Goal: Task Accomplishment & Management: Manage account settings

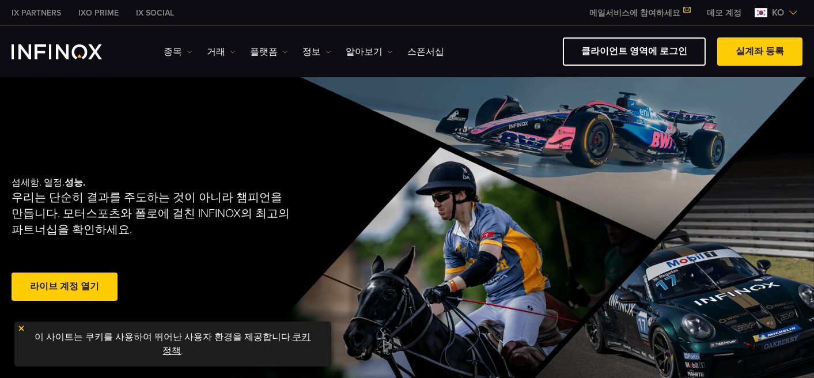
click at [663, 44] on link "클라이언트 영역에 로그인" at bounding box center [634, 51] width 143 height 28
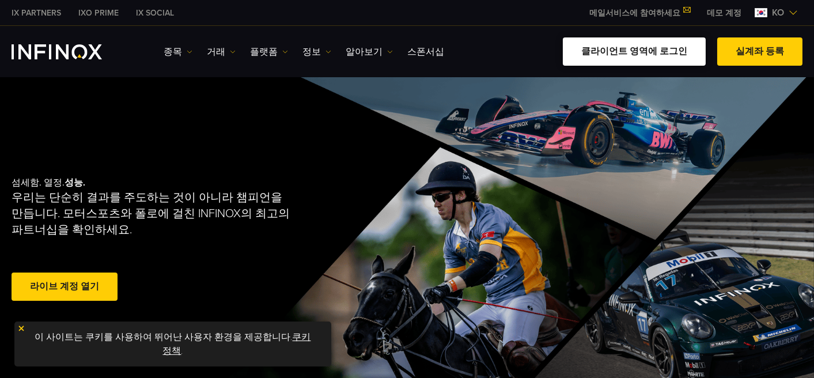
drag, startPoint x: 0, startPoint y: 0, endPoint x: 637, endPoint y: 48, distance: 638.4
click at [637, 48] on link "클라이언트 영역에 로그인" at bounding box center [634, 51] width 143 height 28
drag, startPoint x: 0, startPoint y: 0, endPoint x: 663, endPoint y: 51, distance: 664.5
click at [663, 51] on link "클라이언트 영역에 로그인" at bounding box center [634, 51] width 143 height 28
click at [680, 44] on link "클라이언트 영역에 로그인" at bounding box center [634, 51] width 143 height 28
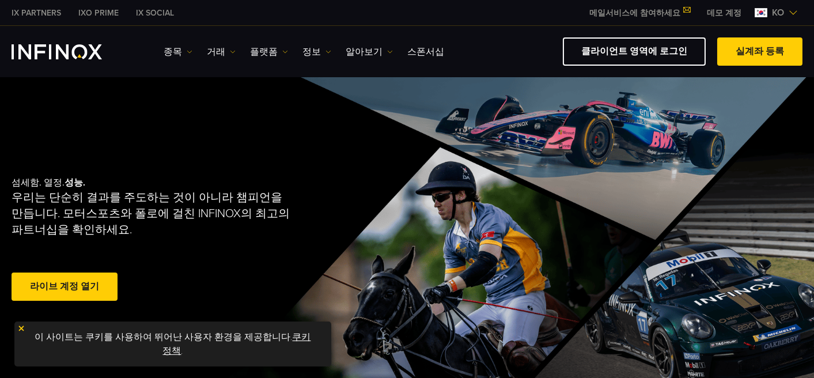
click at [682, 50] on link "클라이언트 영역에 로그인" at bounding box center [634, 51] width 143 height 28
